Goal: Task Accomplishment & Management: Manage account settings

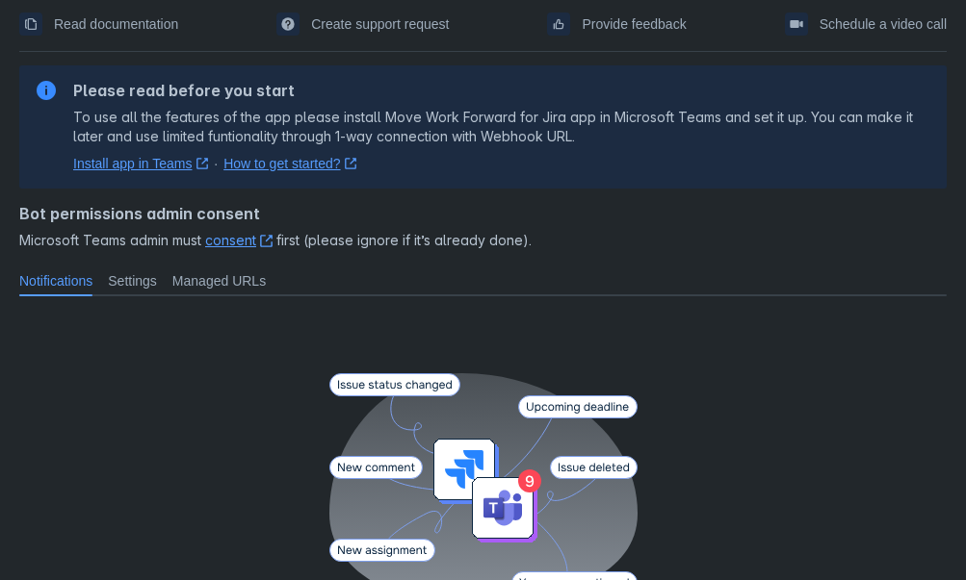
scroll to position [79, 0]
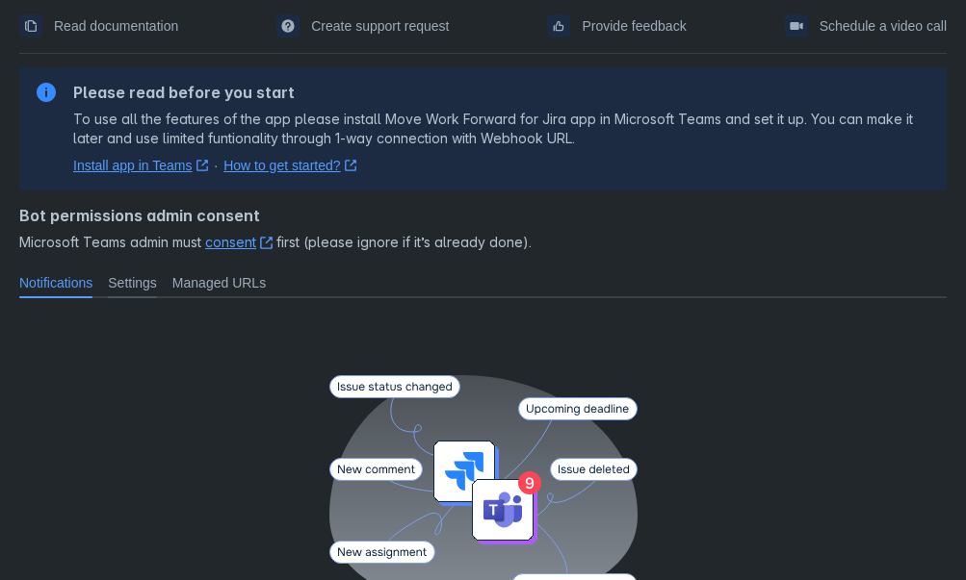
click at [138, 281] on span "Settings" at bounding box center [132, 282] width 49 height 19
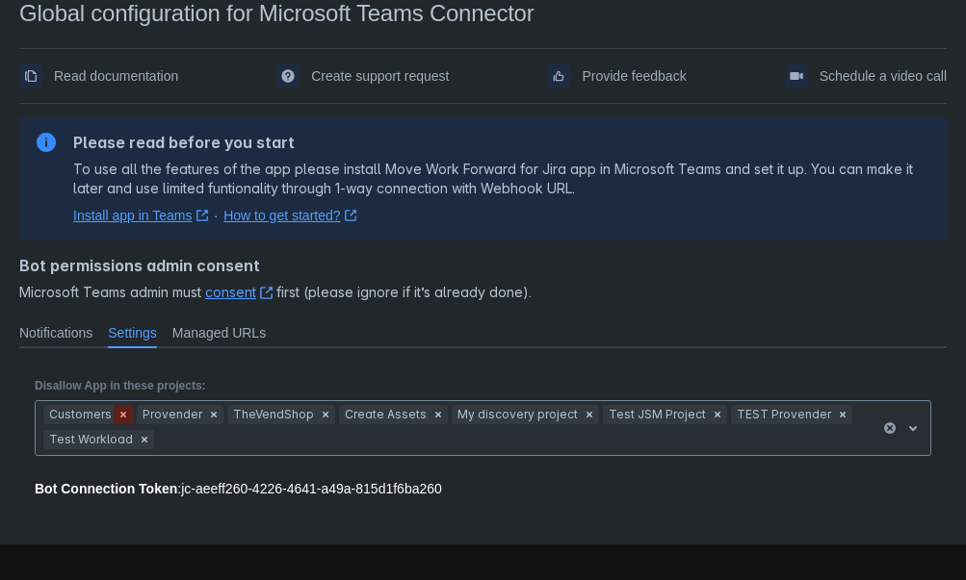
click at [119, 416] on span "Clear" at bounding box center [123, 414] width 15 height 15
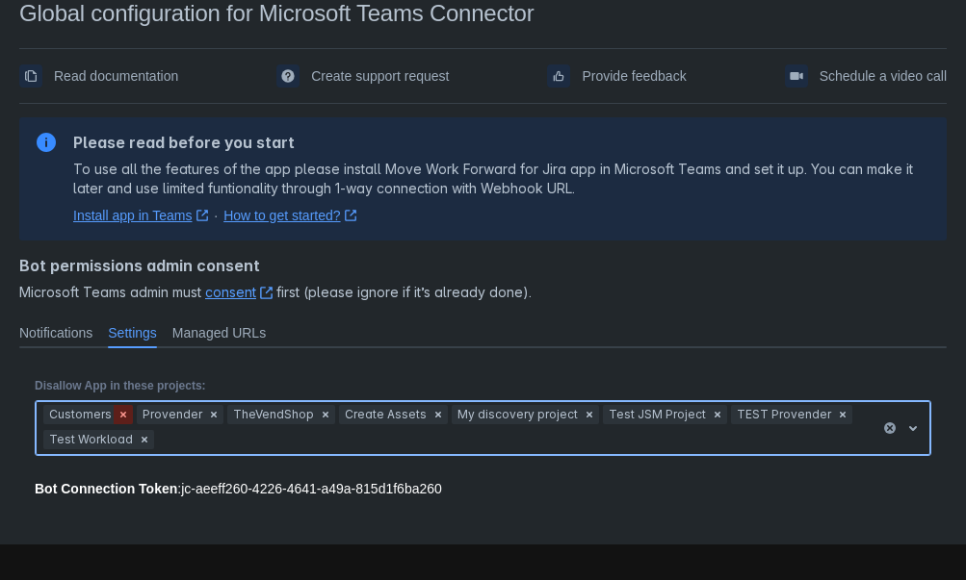
click at [119, 416] on span "Clear" at bounding box center [123, 414] width 15 height 15
click at [119, 415] on span "Clear" at bounding box center [123, 414] width 15 height 15
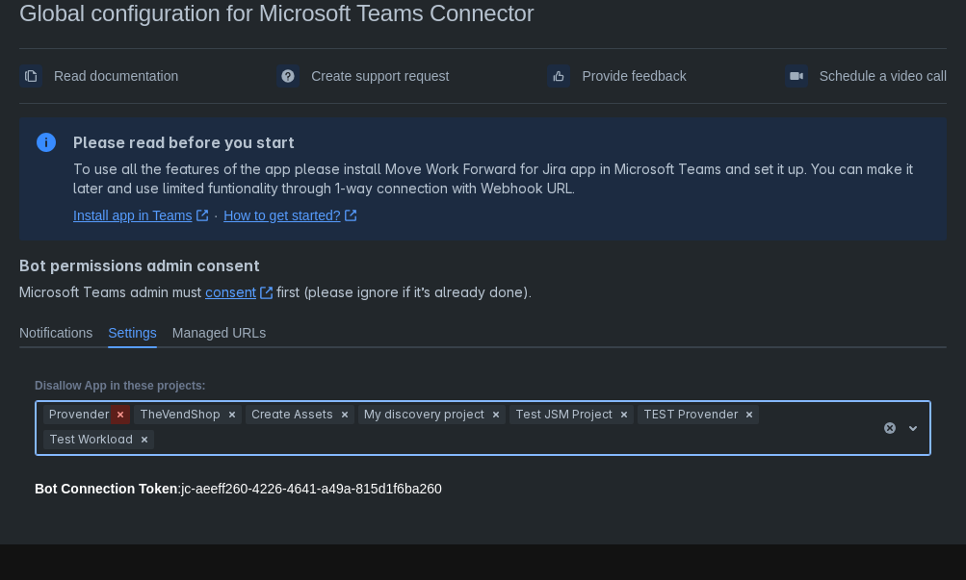
click at [121, 420] on span "Clear" at bounding box center [120, 414] width 15 height 15
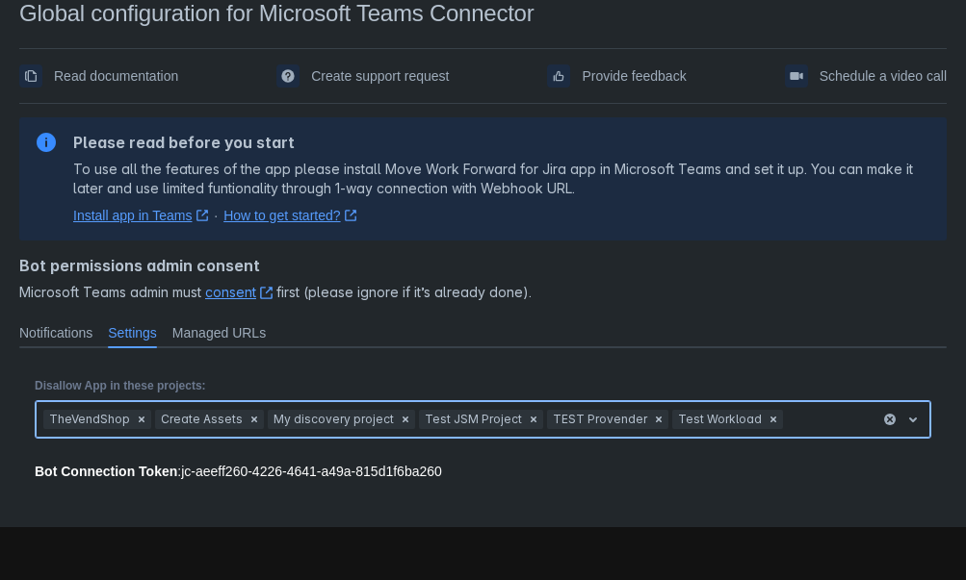
click at [889, 416] on span "clear" at bounding box center [889, 419] width 15 height 15
click at [886, 419] on span "clear" at bounding box center [889, 419] width 15 height 15
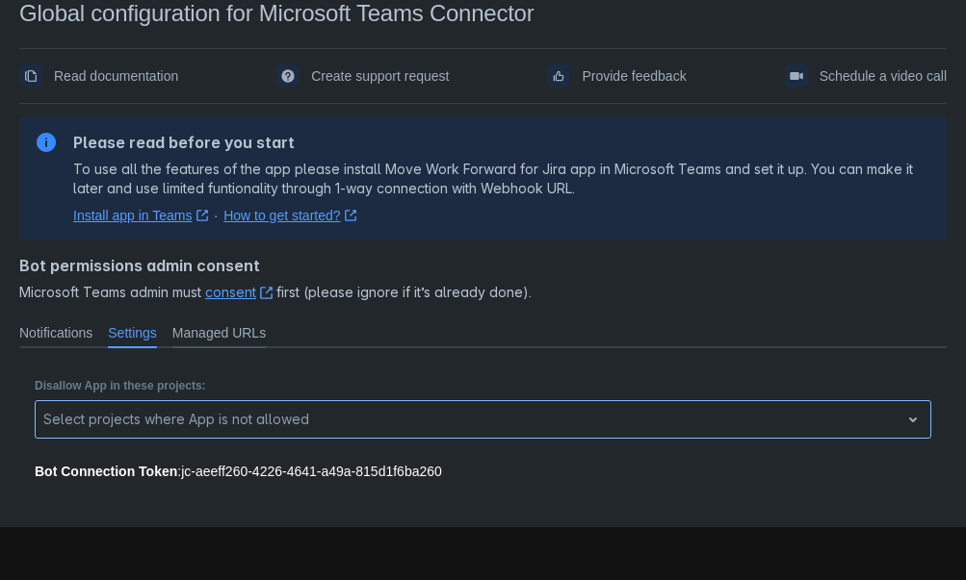
click at [223, 331] on span "Managed URLs" at bounding box center [218, 332] width 93 height 19
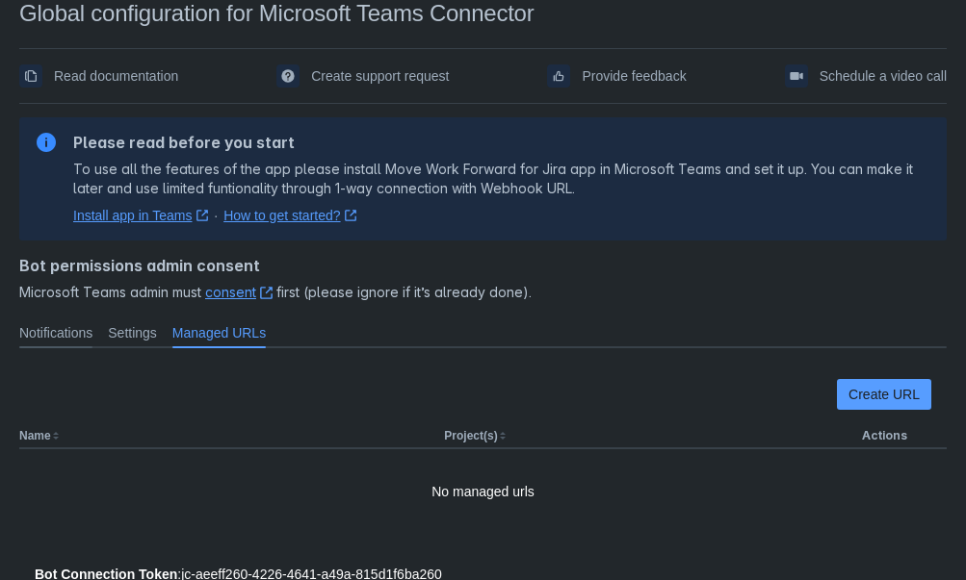
click at [76, 328] on span "Notifications" at bounding box center [55, 332] width 73 height 19
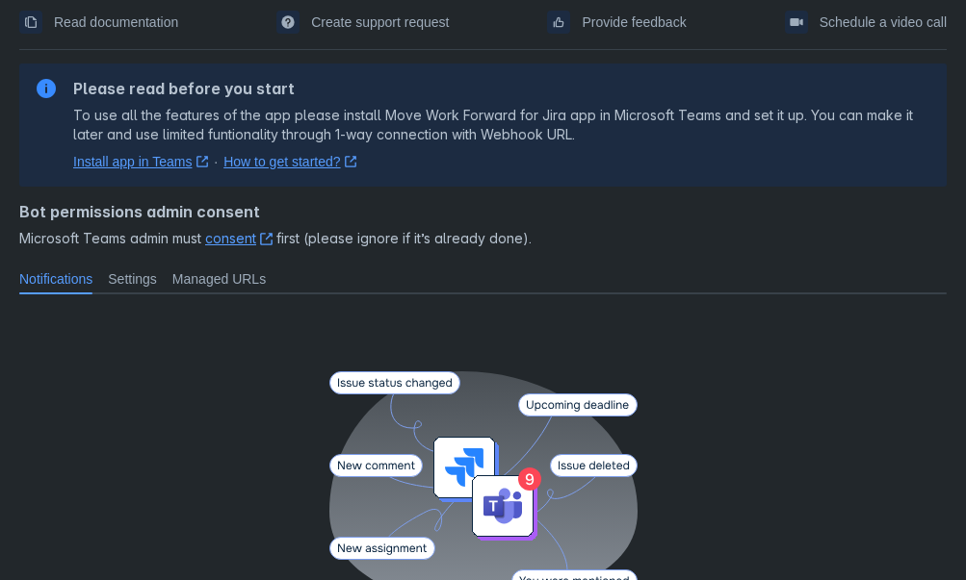
scroll to position [80, 0]
